Goal: Find specific page/section: Locate a particular part of the current website

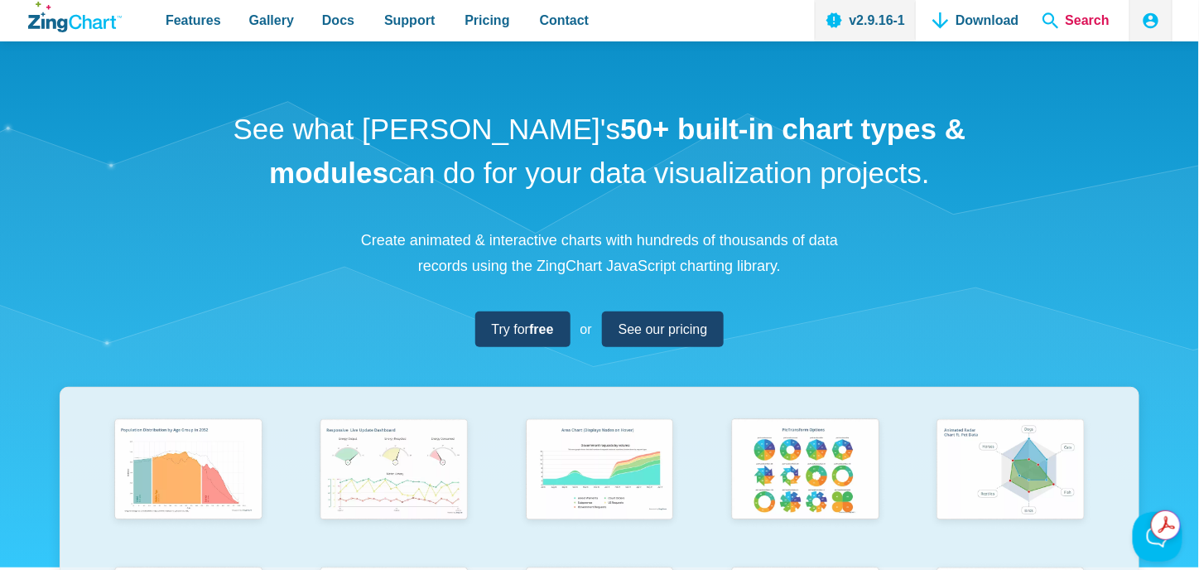
click at [1113, 30] on span "Search" at bounding box center [1076, 20] width 80 height 41
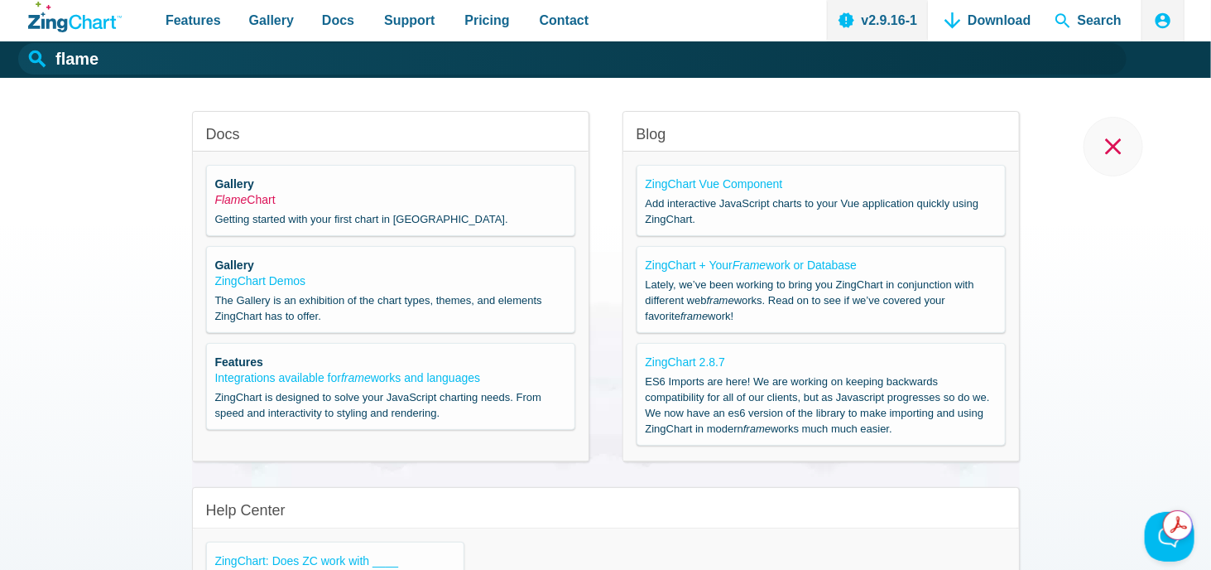
click at [255, 198] on link "Flame Chart" at bounding box center [245, 199] width 60 height 13
type input "Flame Chart"
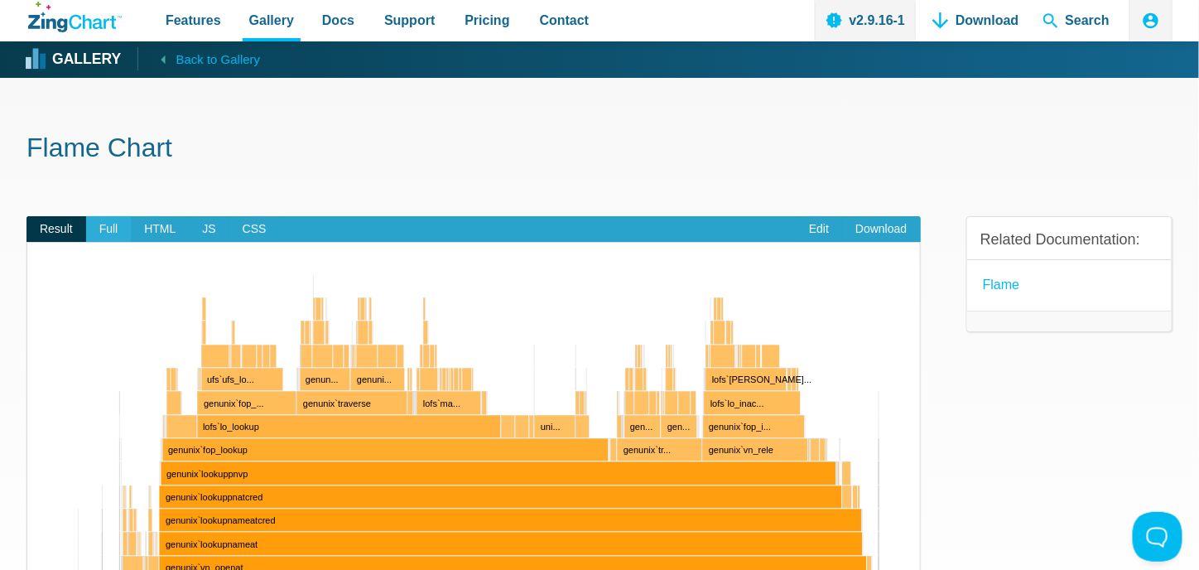
click at [104, 233] on span "Full" at bounding box center [109, 229] width 46 height 26
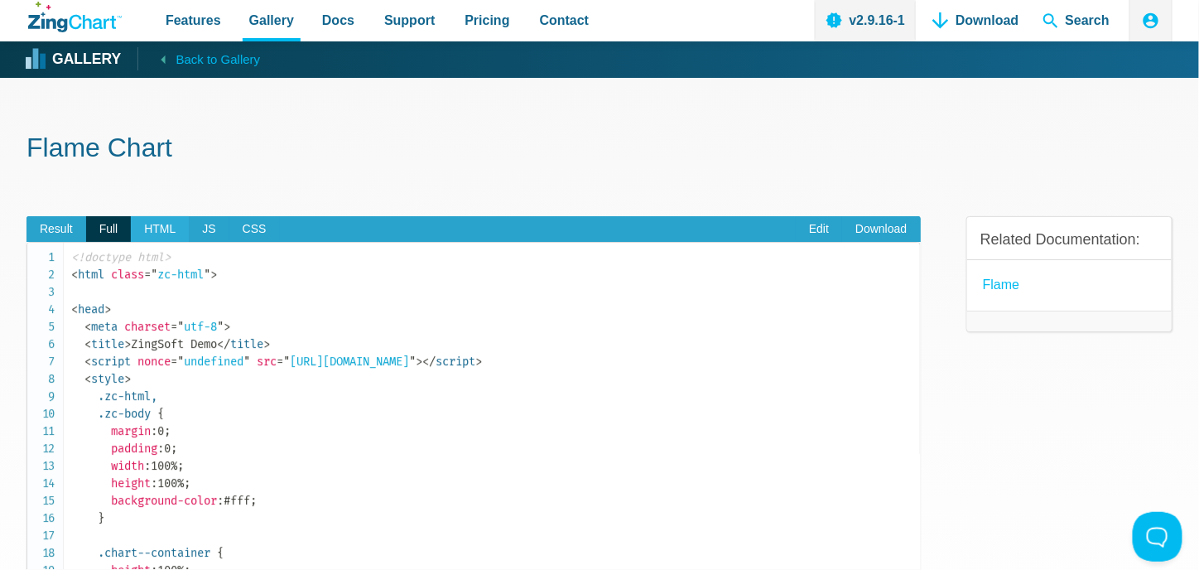
click at [147, 233] on span "HTML" at bounding box center [160, 229] width 58 height 26
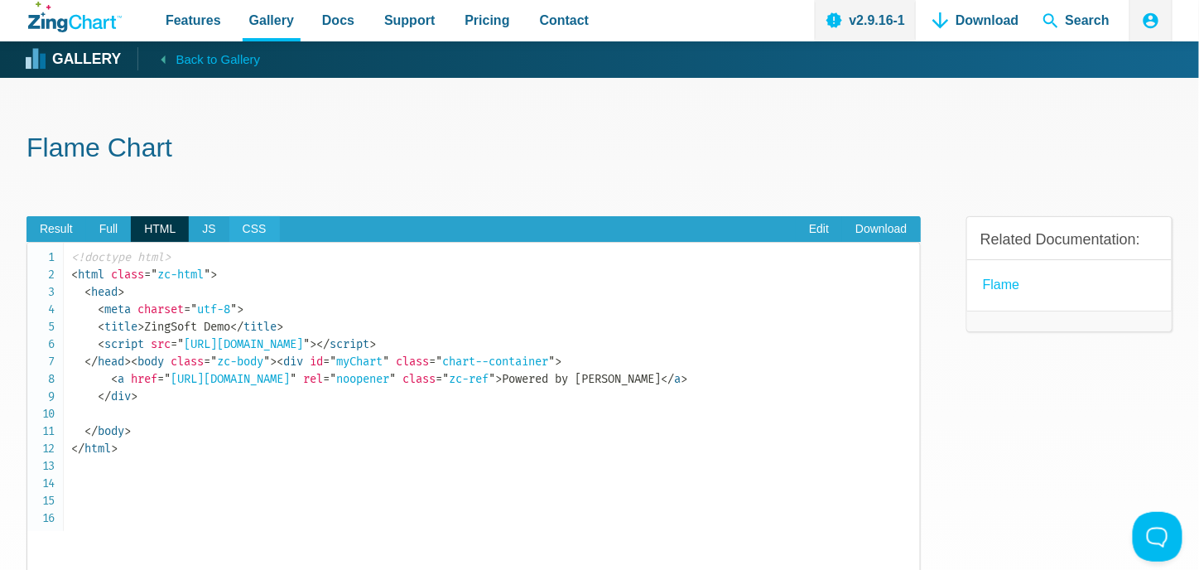
click at [255, 220] on span "CSS" at bounding box center [254, 229] width 50 height 26
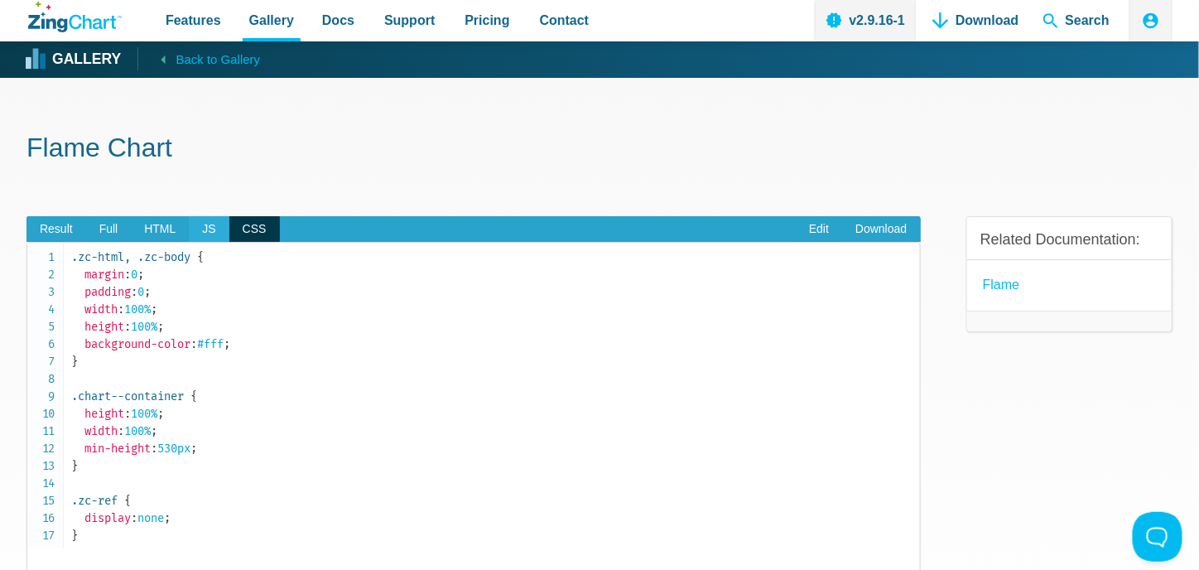
click at [216, 229] on span "JS" at bounding box center [209, 229] width 40 height 26
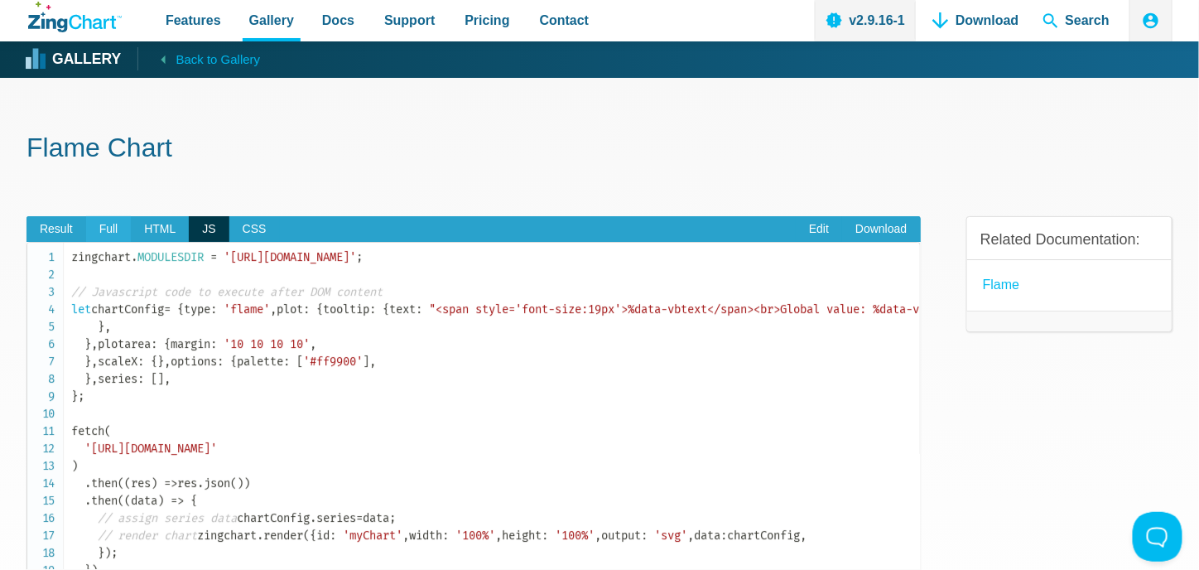
click at [117, 231] on span "Full" at bounding box center [109, 229] width 46 height 26
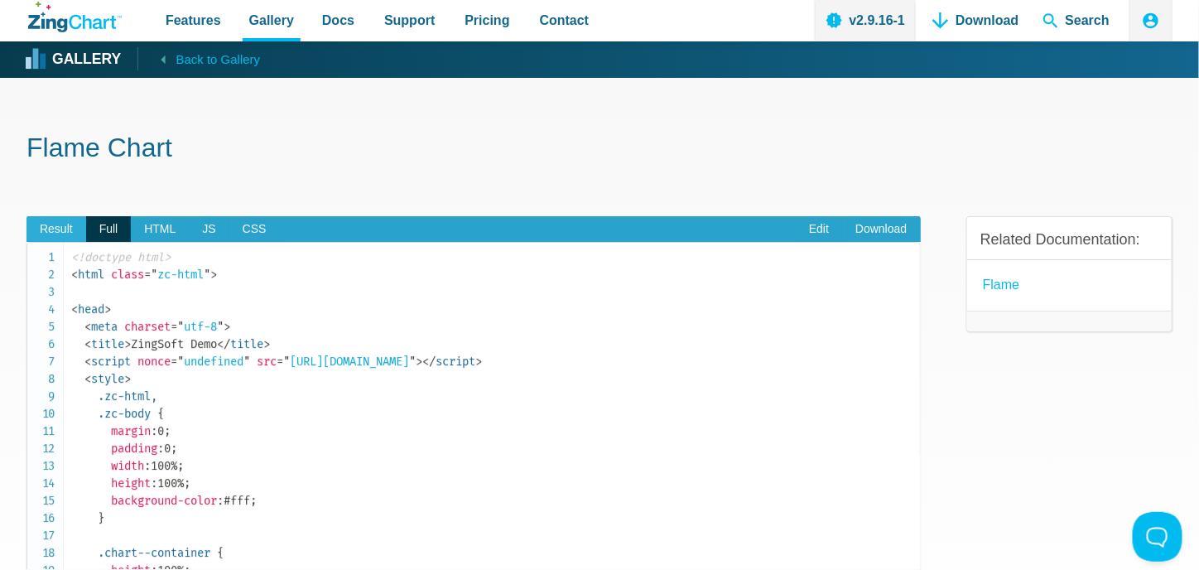
click at [48, 233] on span "Result" at bounding box center [56, 229] width 60 height 26
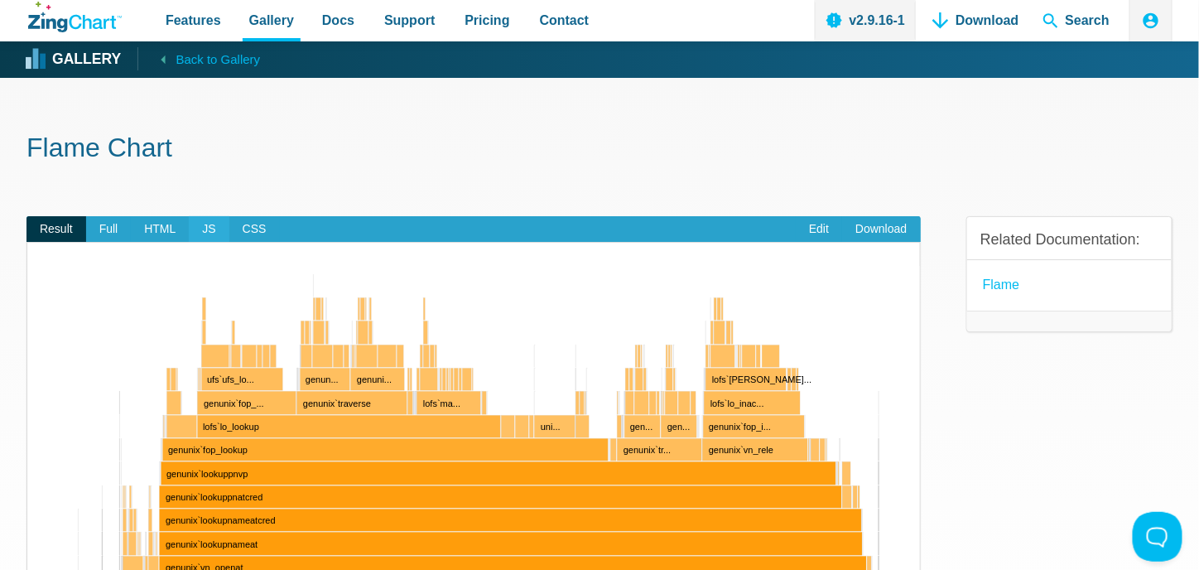
click at [201, 231] on span "JS" at bounding box center [209, 229] width 40 height 26
